Goal: Transaction & Acquisition: Purchase product/service

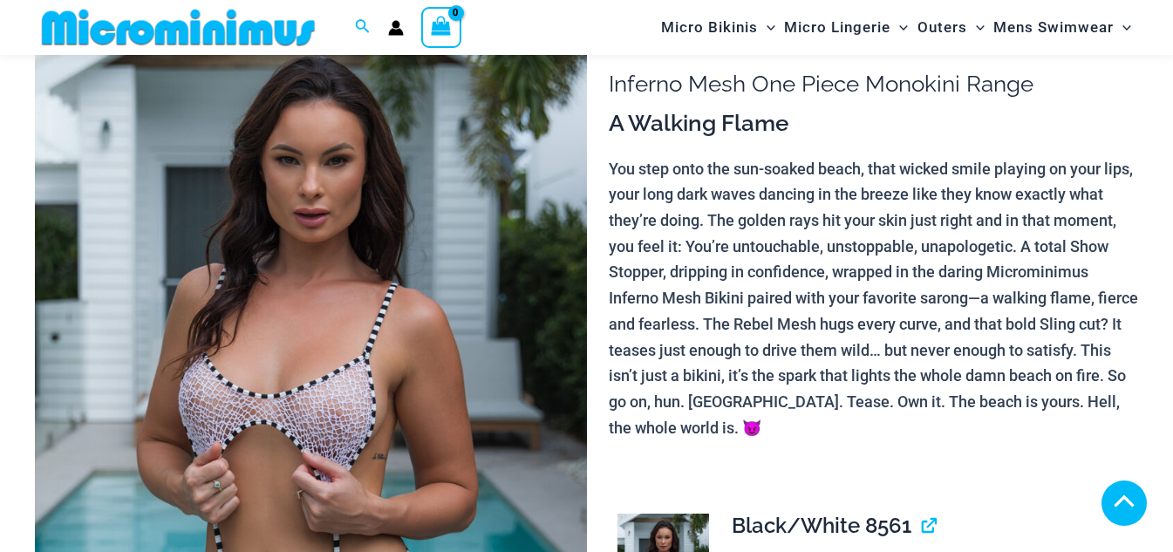
scroll to position [684, 0]
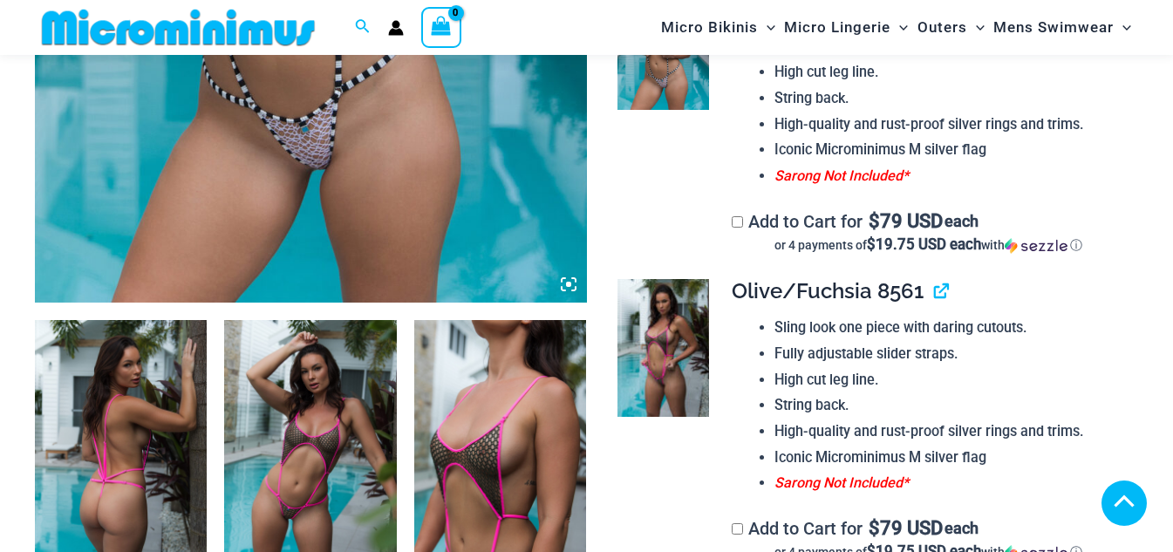
type input "**********"
click at [144, 398] on img at bounding box center [121, 449] width 172 height 258
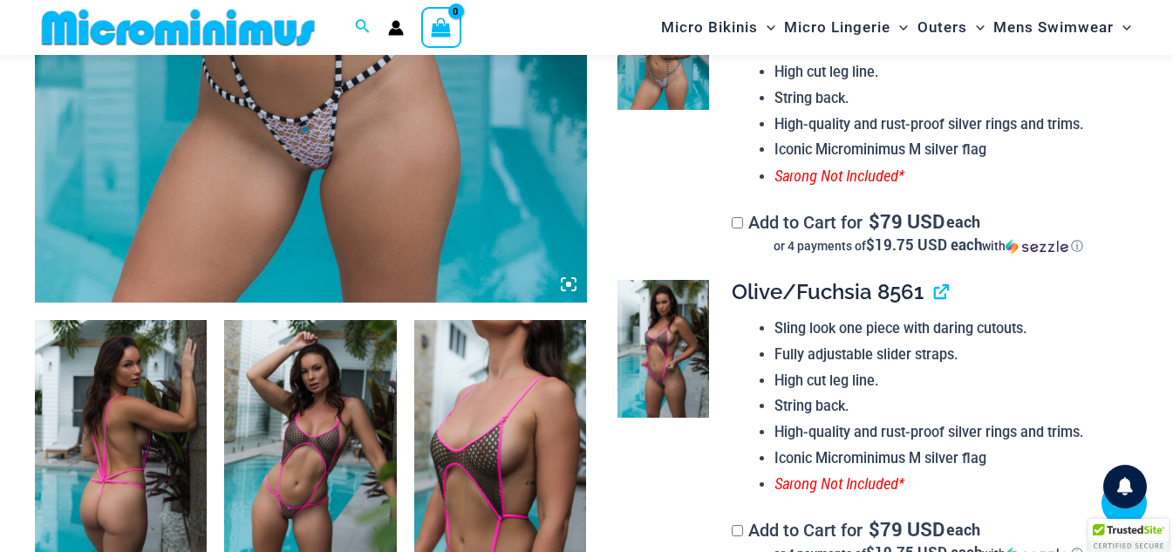
click at [571, 282] on icon at bounding box center [569, 284] width 16 height 16
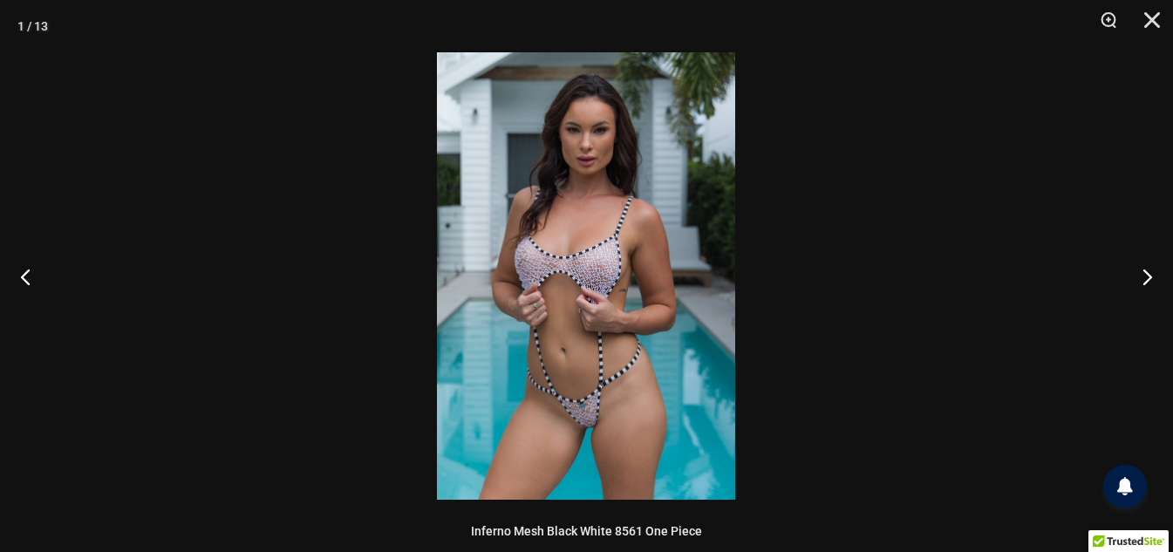
click at [602, 311] on img at bounding box center [586, 275] width 298 height 447
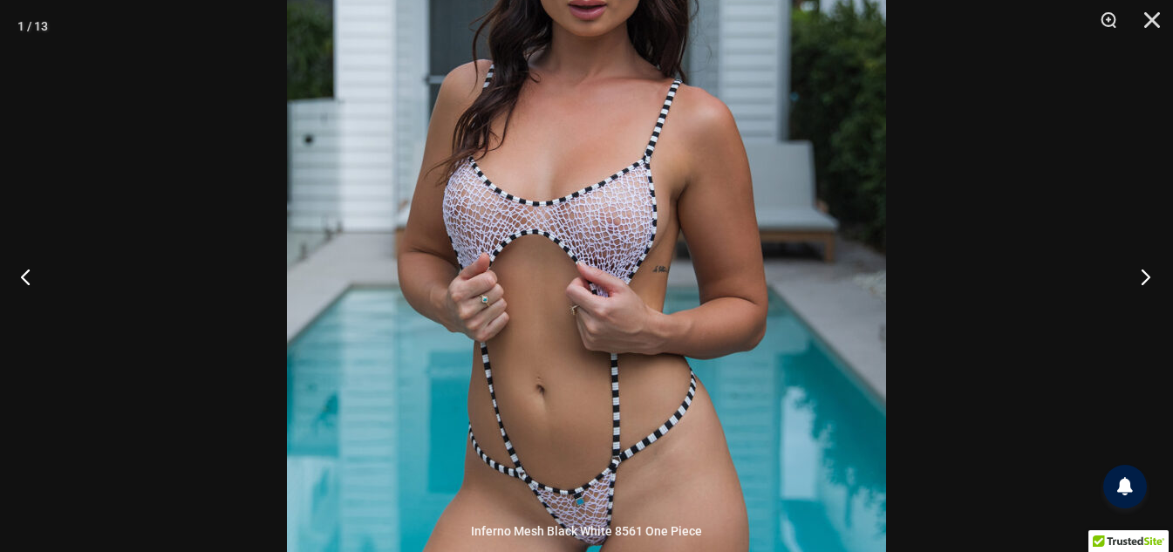
click at [1139, 278] on button "Next" at bounding box center [1139, 276] width 65 height 87
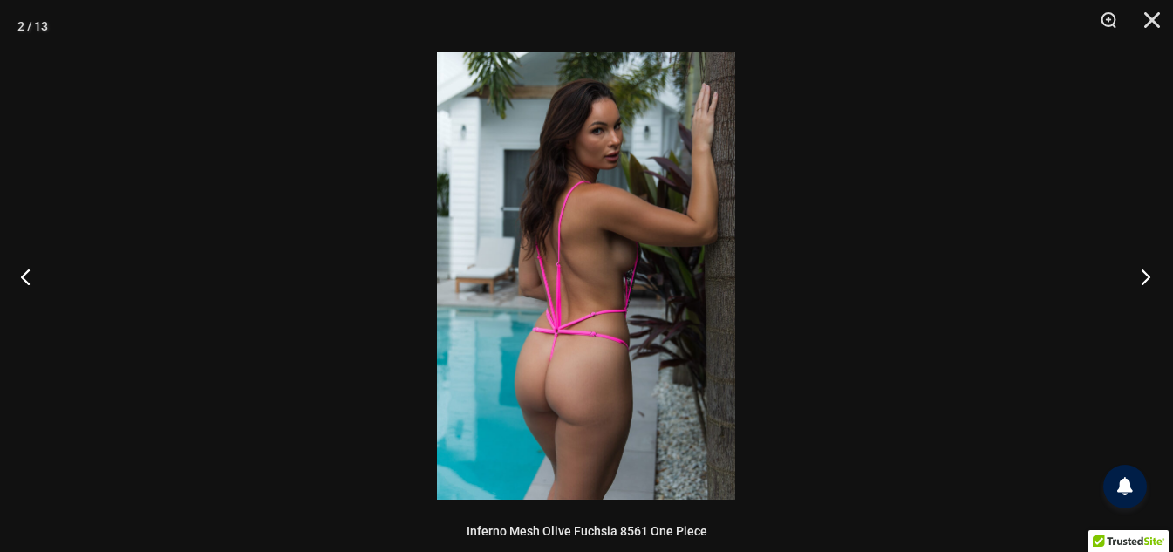
click at [1139, 278] on button "Next" at bounding box center [1139, 276] width 65 height 87
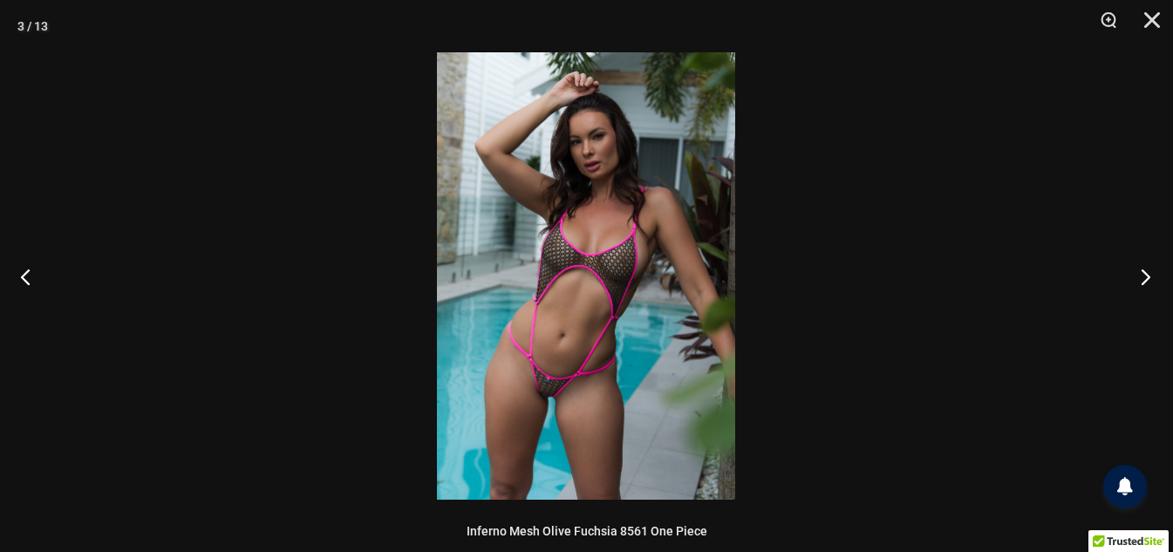
click at [1139, 278] on button "Next" at bounding box center [1139, 276] width 65 height 87
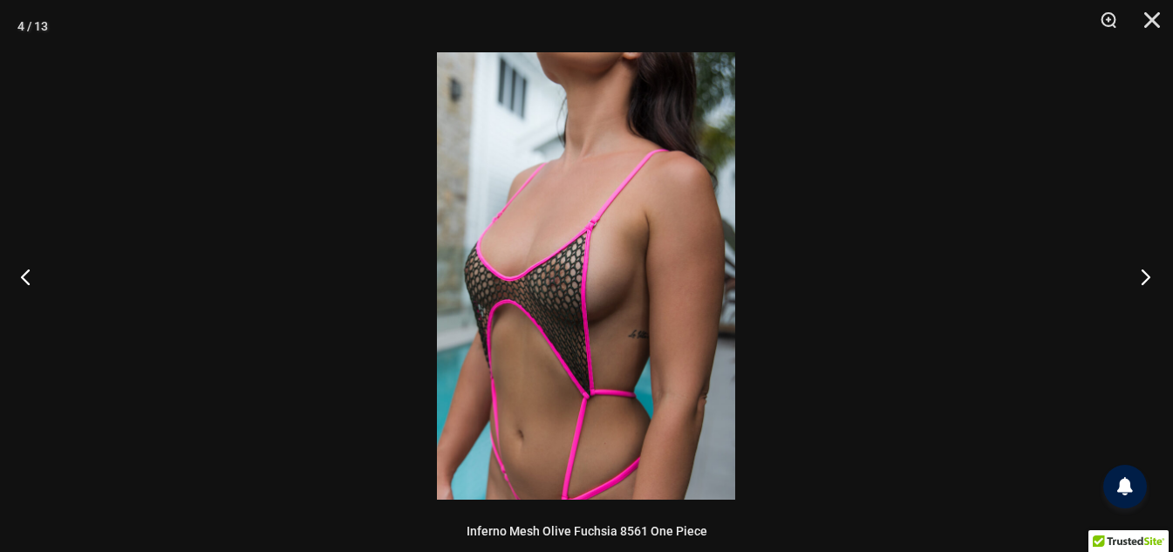
click at [1144, 278] on button "Next" at bounding box center [1139, 276] width 65 height 87
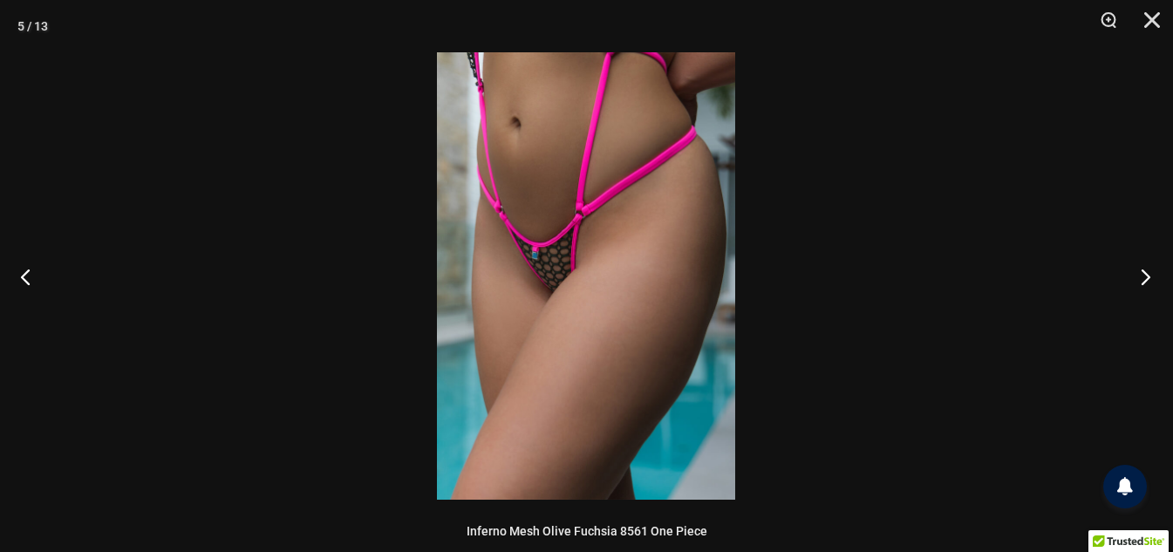
click at [1144, 278] on button "Next" at bounding box center [1139, 276] width 65 height 87
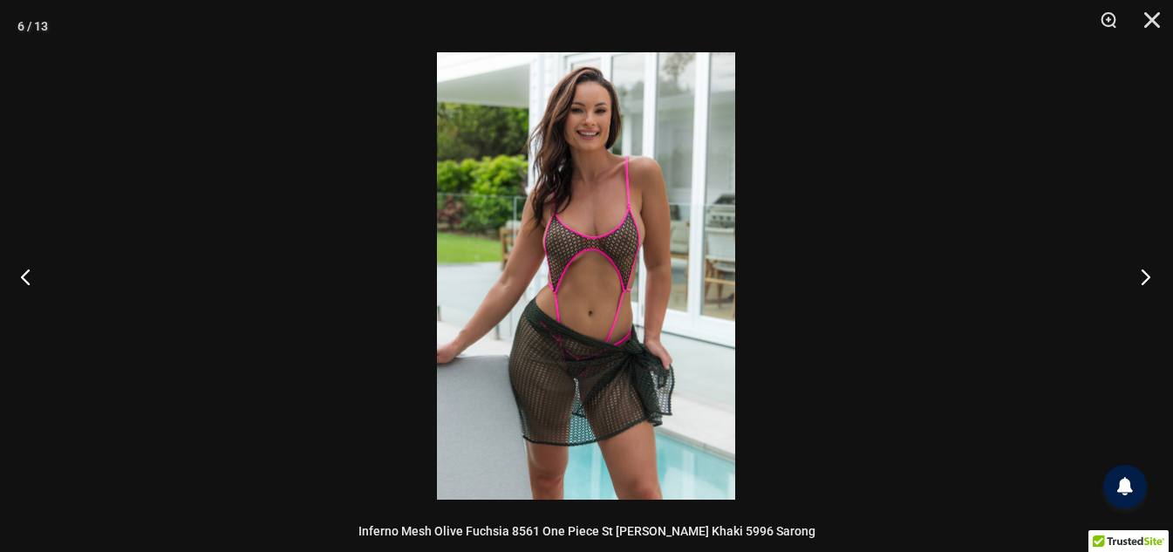
click at [1144, 278] on button "Next" at bounding box center [1139, 276] width 65 height 87
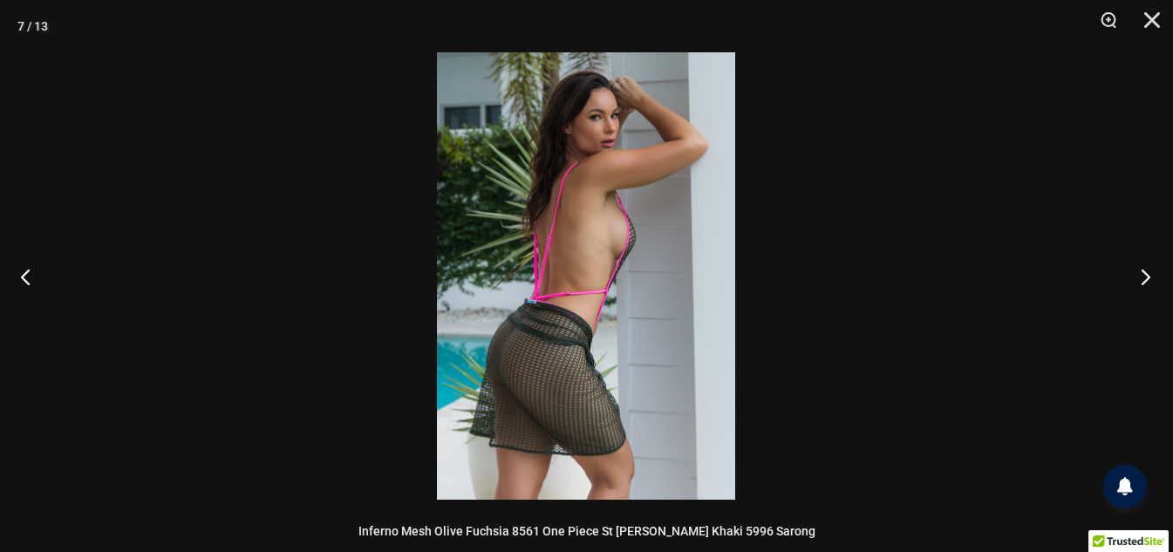
click at [1144, 278] on button "Next" at bounding box center [1139, 276] width 65 height 87
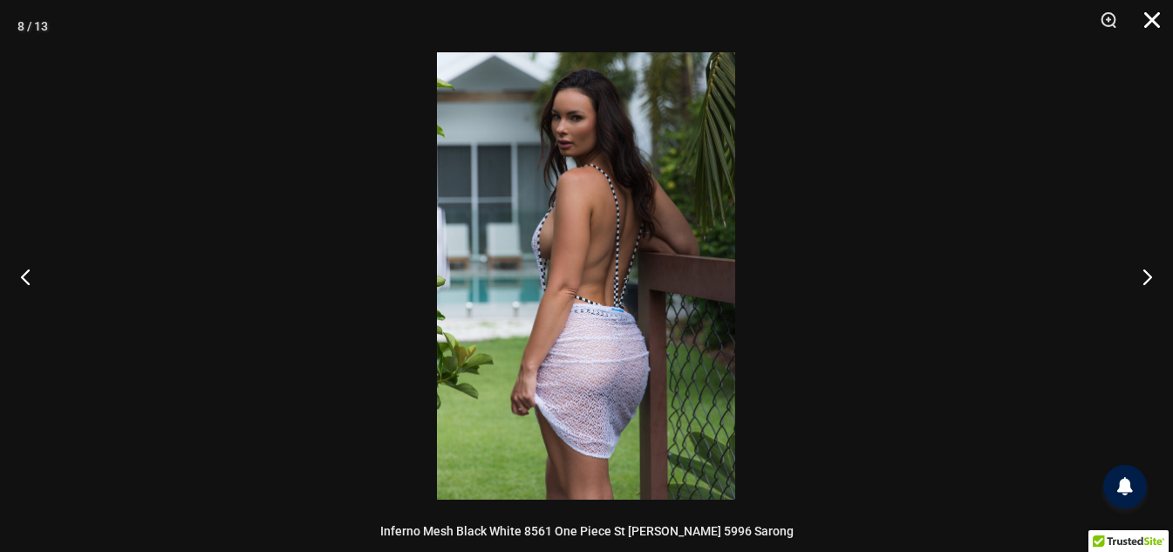
click at [1153, 18] on button "Close" at bounding box center [1146, 26] width 44 height 52
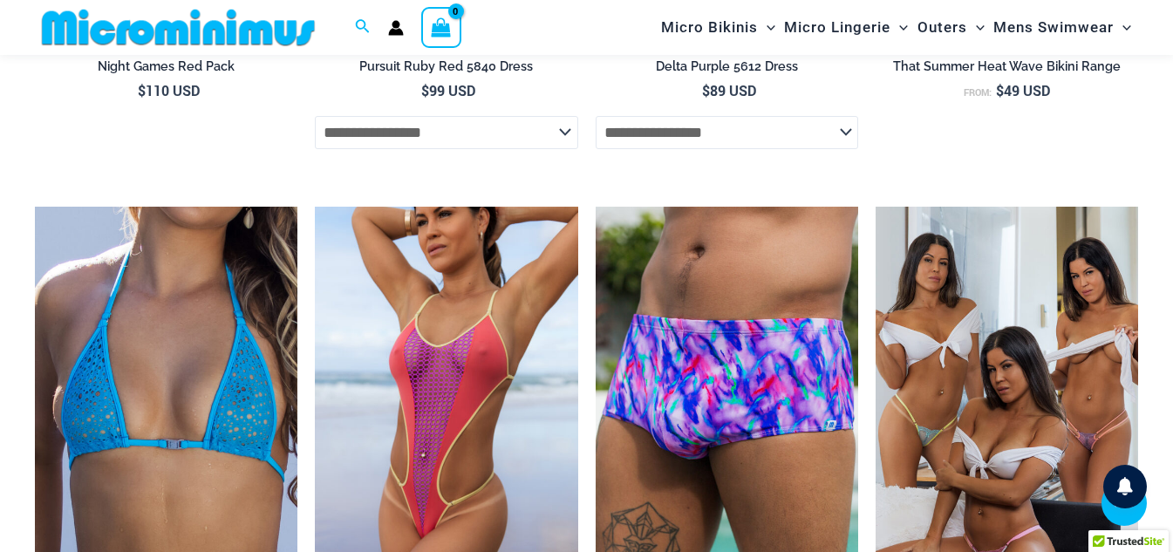
scroll to position [5043, 0]
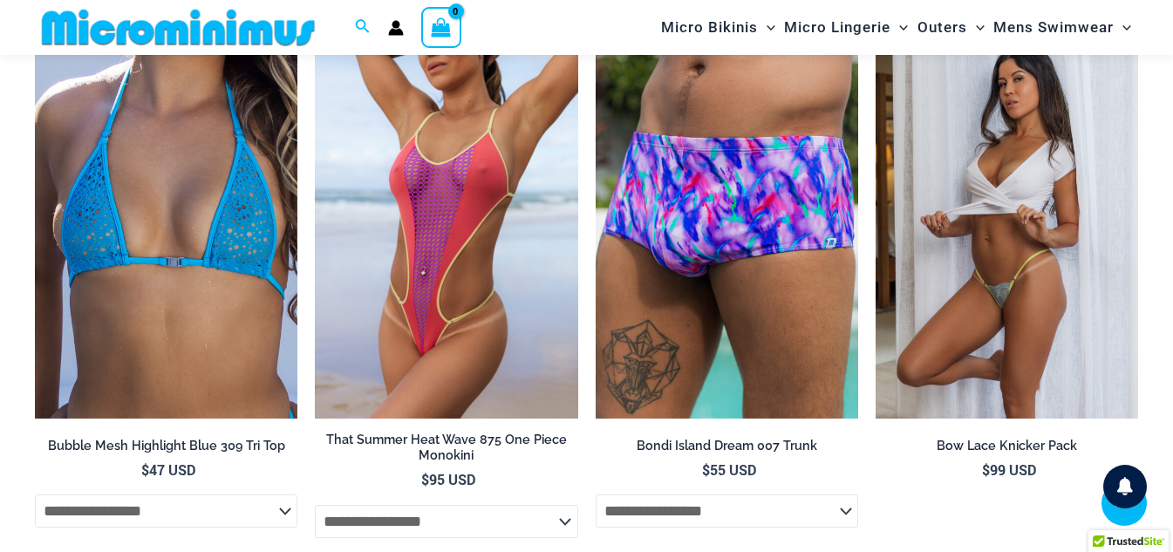
click at [999, 305] on img at bounding box center [1006, 221] width 262 height 394
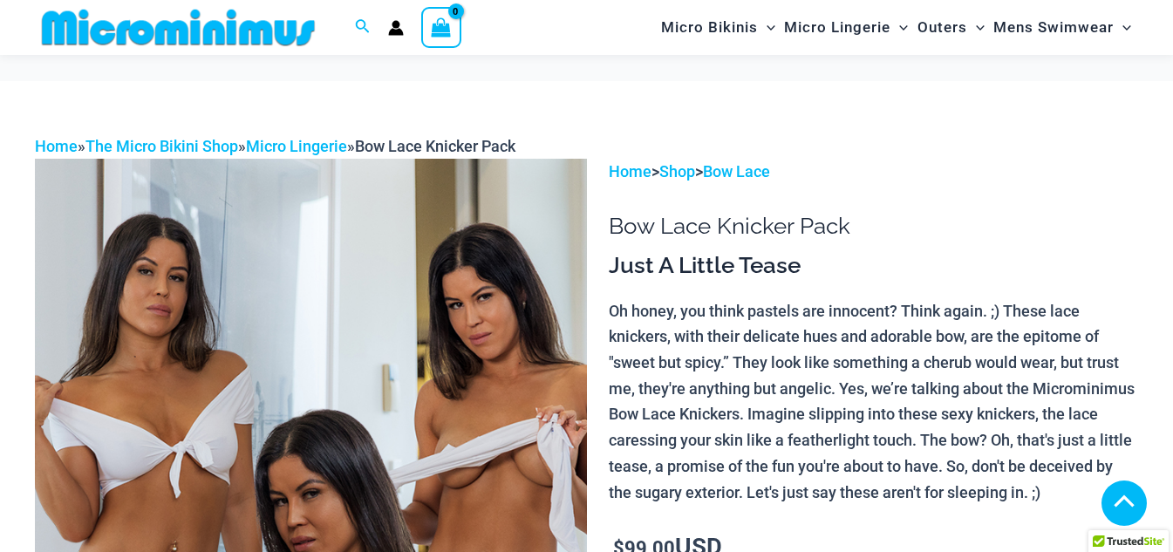
scroll to position [1037, 0]
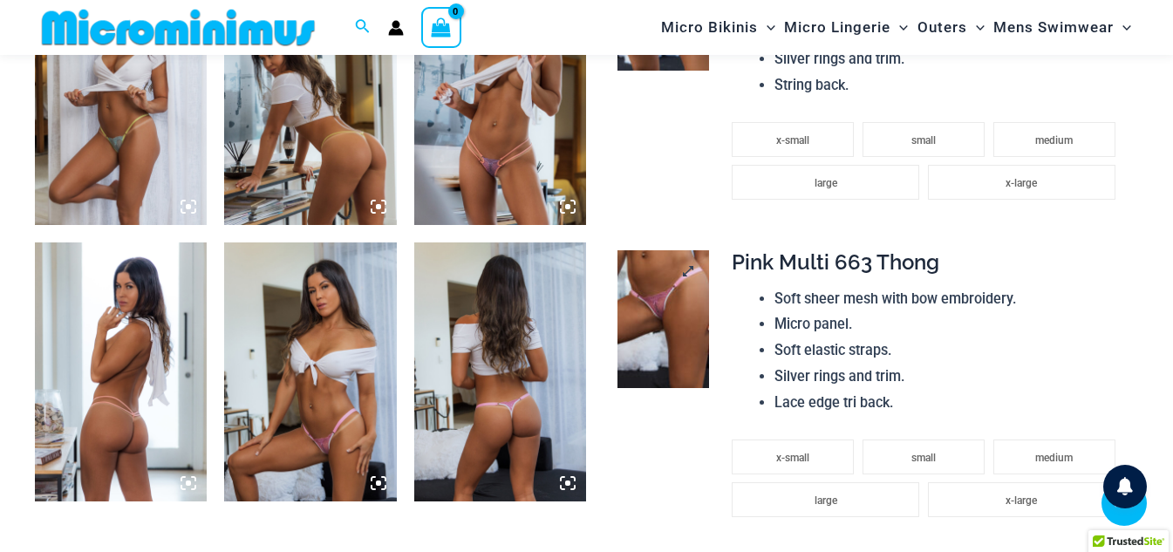
type input "**********"
click at [659, 352] on img at bounding box center [663, 319] width 92 height 138
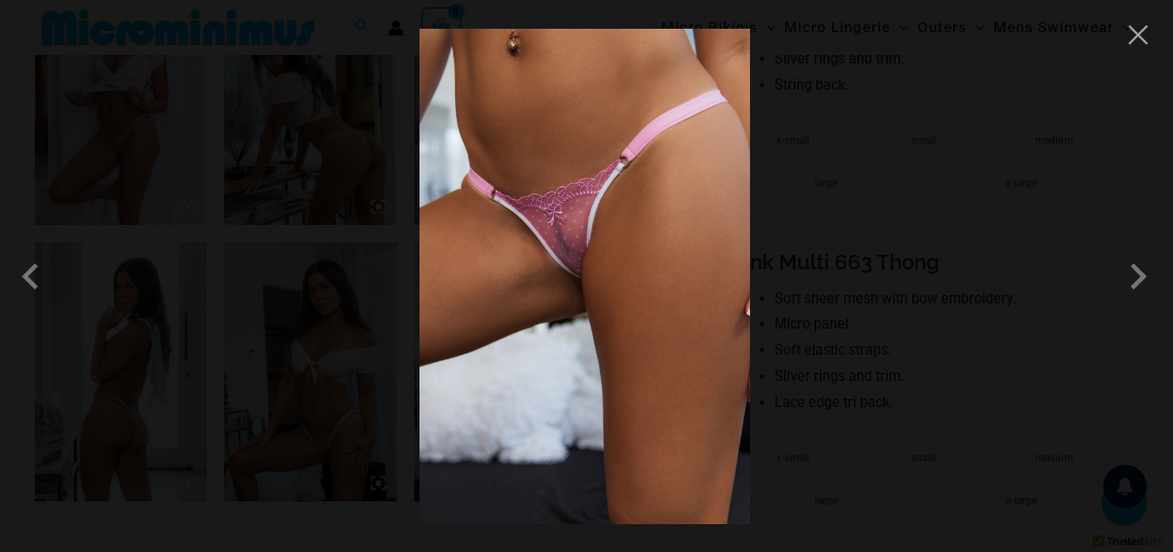
click at [632, 352] on img at bounding box center [584, 276] width 330 height 495
click at [1143, 279] on span at bounding box center [1138, 276] width 52 height 52
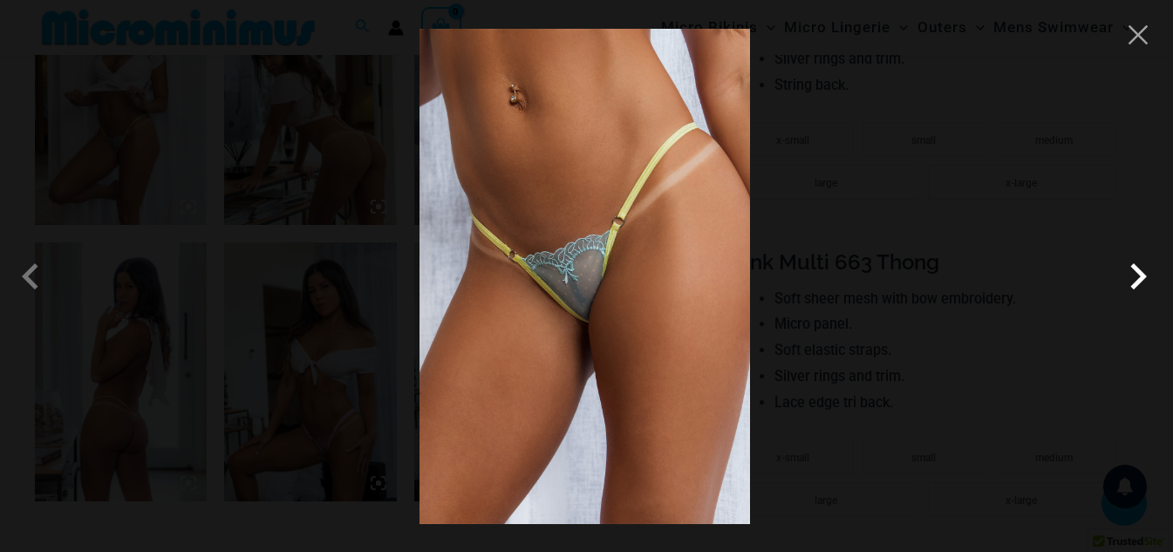
click at [1150, 275] on span at bounding box center [1138, 276] width 52 height 52
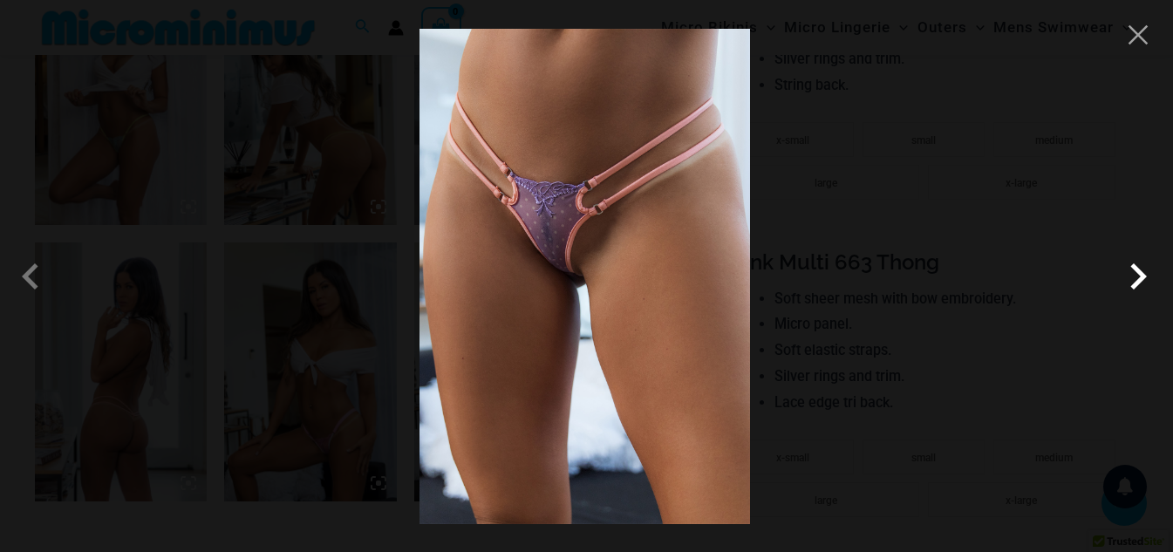
click at [1150, 275] on span at bounding box center [1138, 276] width 52 height 52
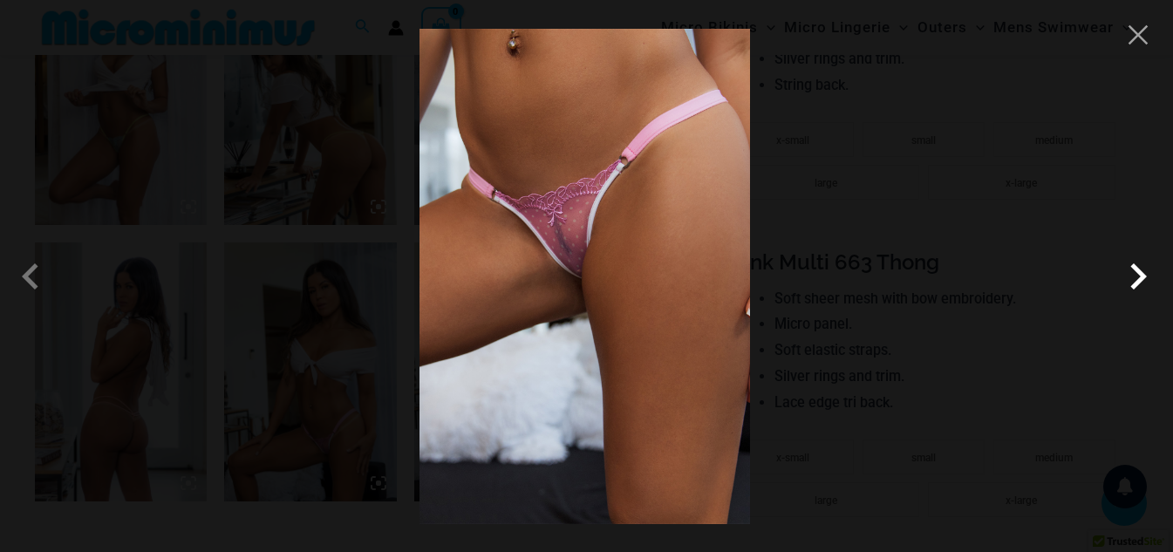
click at [1150, 275] on span at bounding box center [1138, 276] width 52 height 52
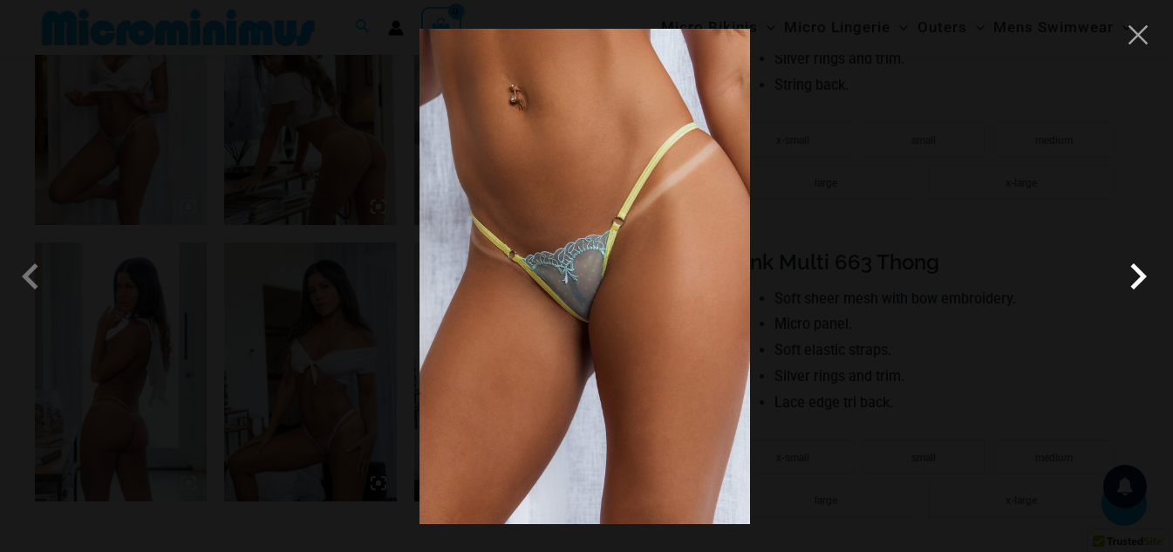
click at [1150, 275] on span at bounding box center [1138, 276] width 52 height 52
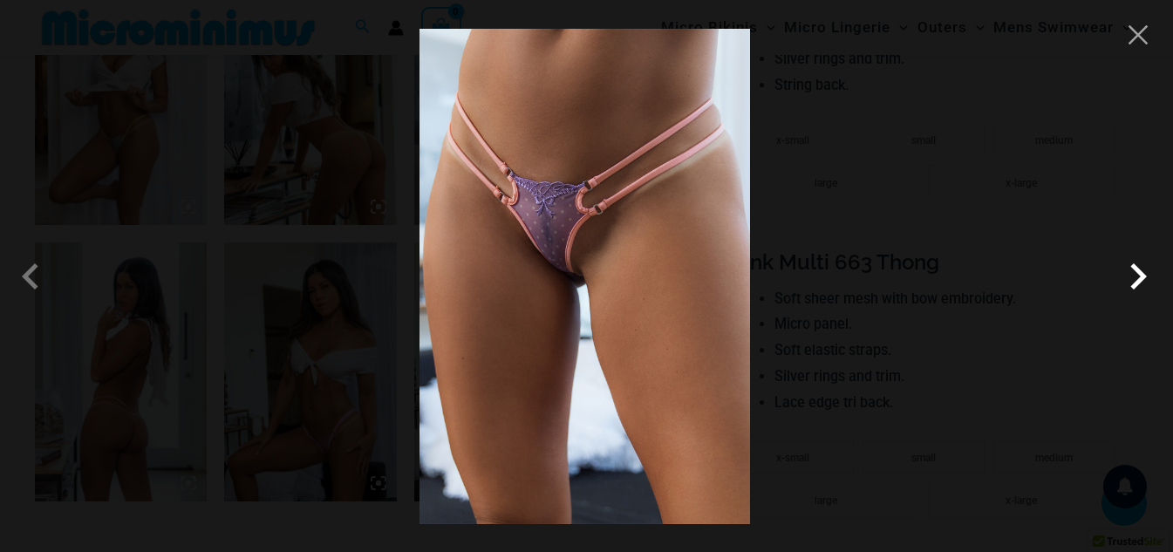
click at [1150, 275] on span at bounding box center [1138, 276] width 52 height 52
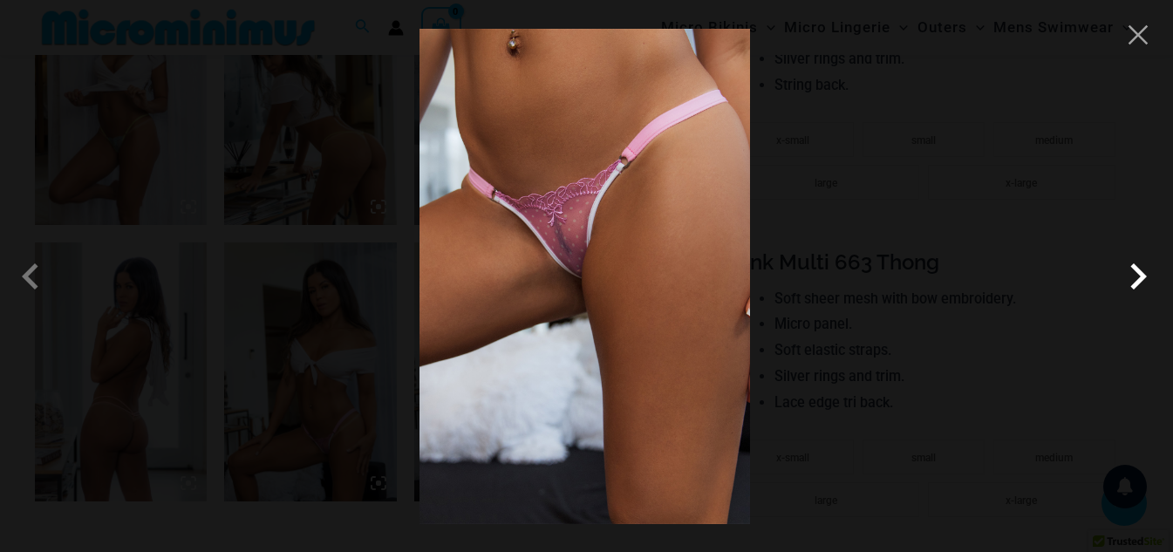
click at [1150, 275] on span at bounding box center [1138, 276] width 52 height 52
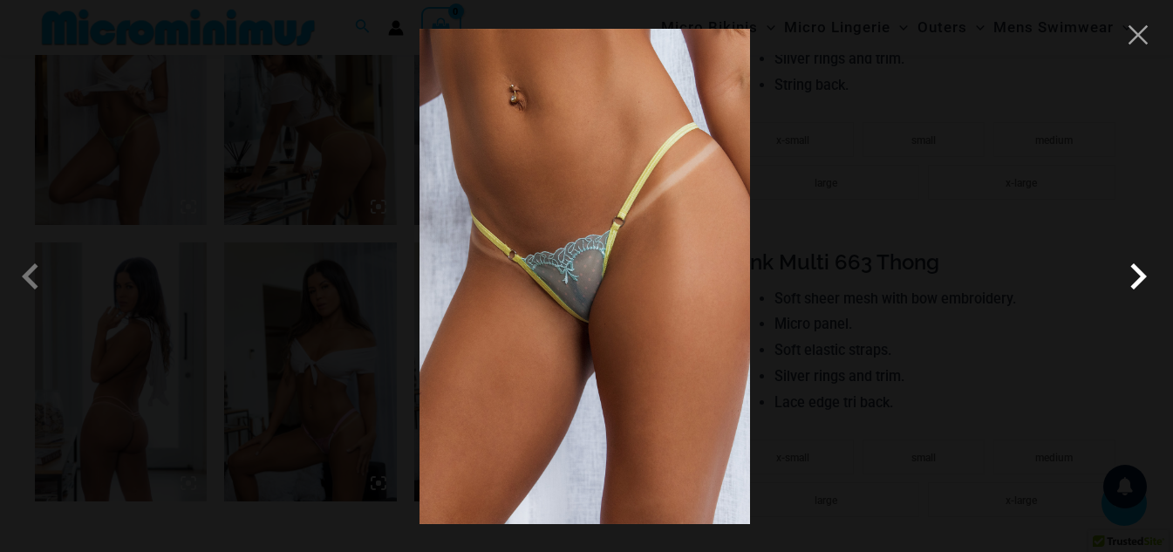
click at [1150, 275] on span at bounding box center [1138, 276] width 52 height 52
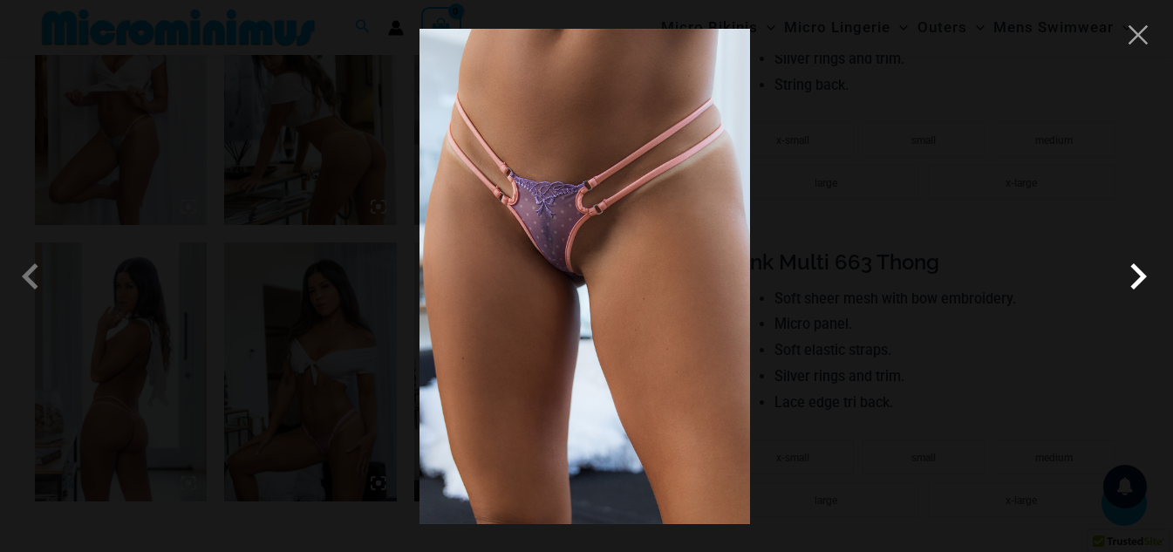
click at [1150, 275] on span at bounding box center [1138, 276] width 52 height 52
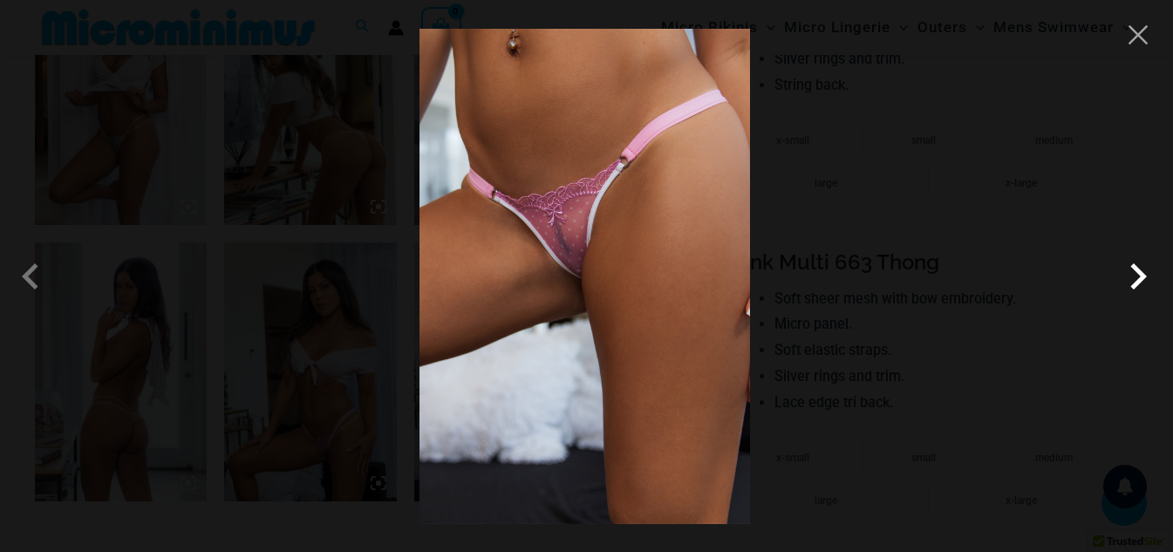
click at [1150, 275] on span at bounding box center [1138, 276] width 52 height 52
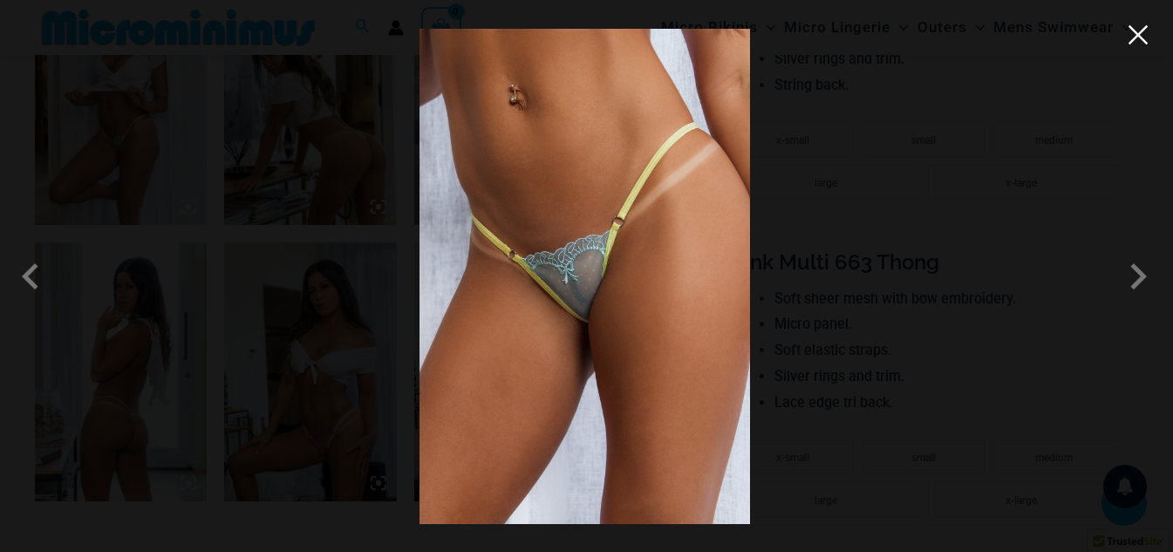
click at [1137, 44] on button "Close" at bounding box center [1138, 35] width 26 height 26
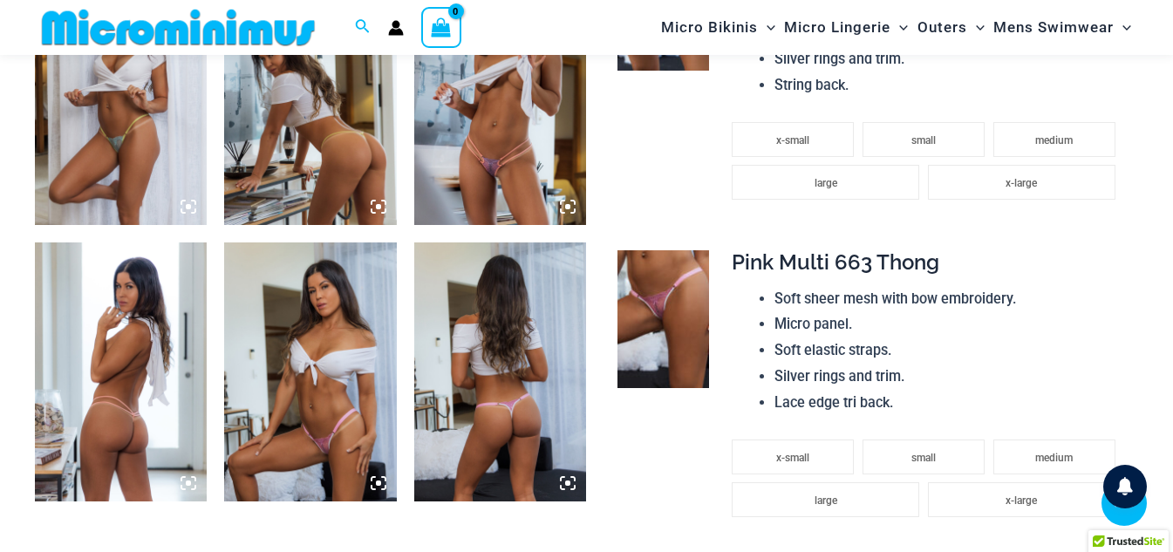
click at [569, 200] on icon at bounding box center [568, 207] width 16 height 16
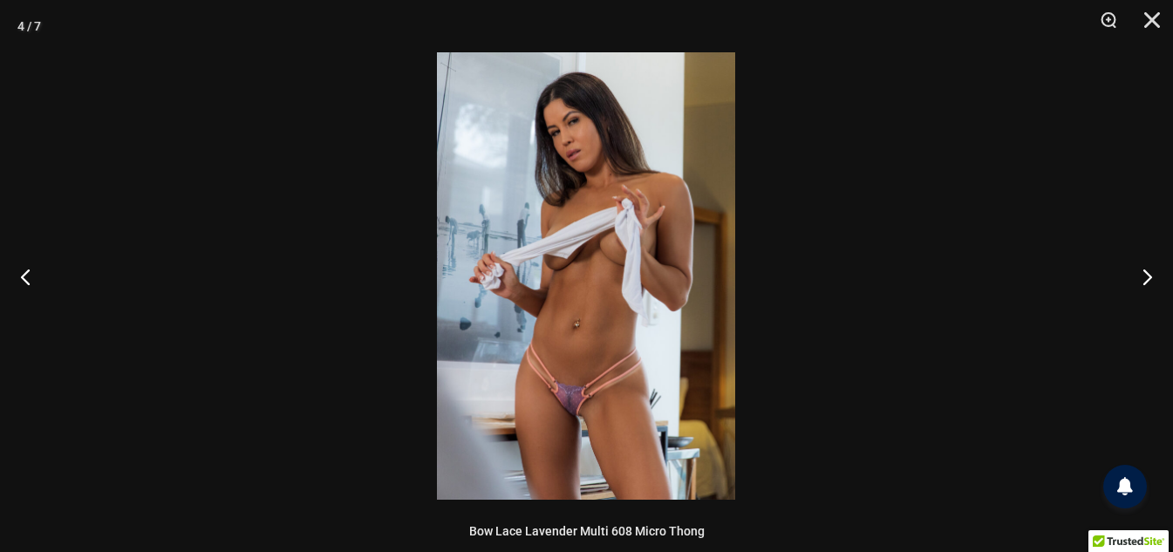
click at [576, 281] on img at bounding box center [586, 275] width 298 height 447
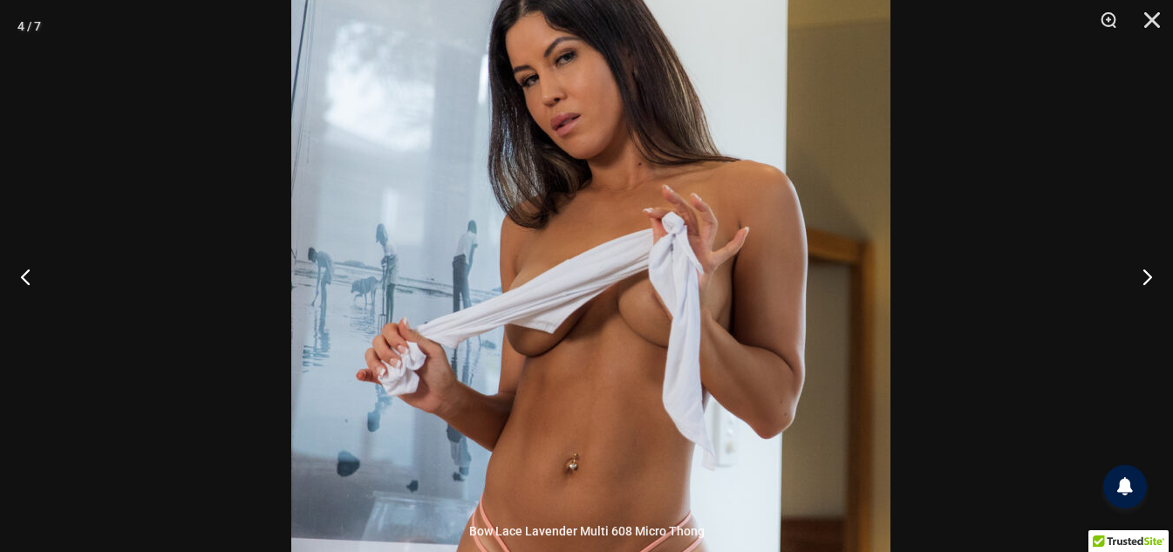
click at [630, 404] on img at bounding box center [590, 368] width 599 height 898
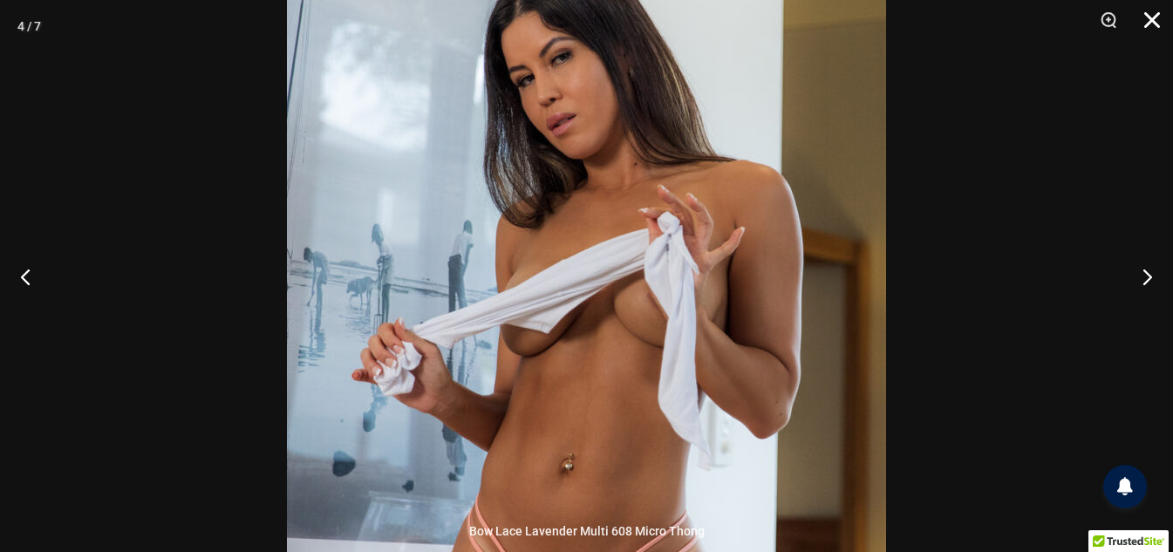
click at [1158, 17] on button "Close" at bounding box center [1146, 26] width 44 height 52
